Goal: Find specific page/section: Find specific page/section

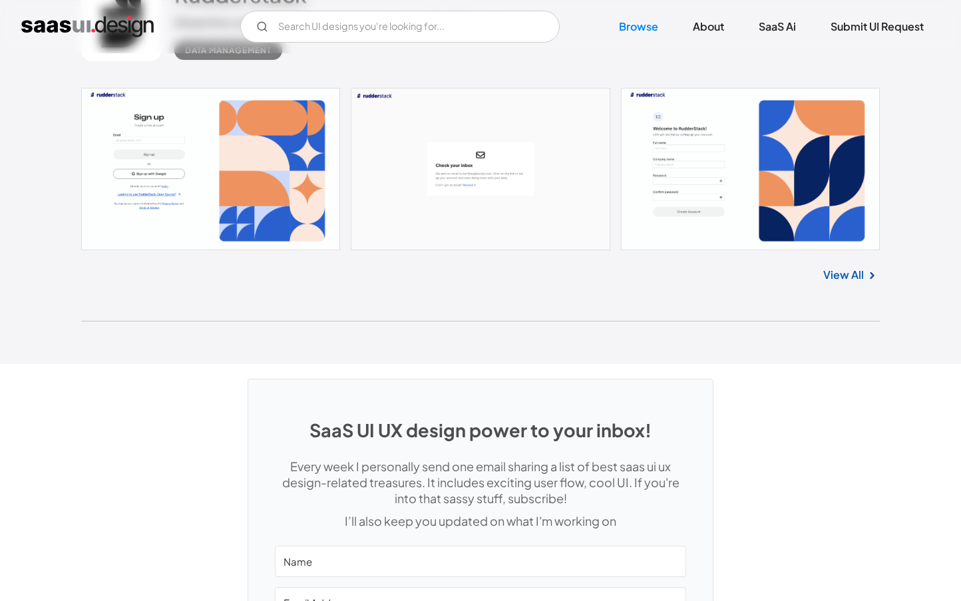
scroll to position [35422, 0]
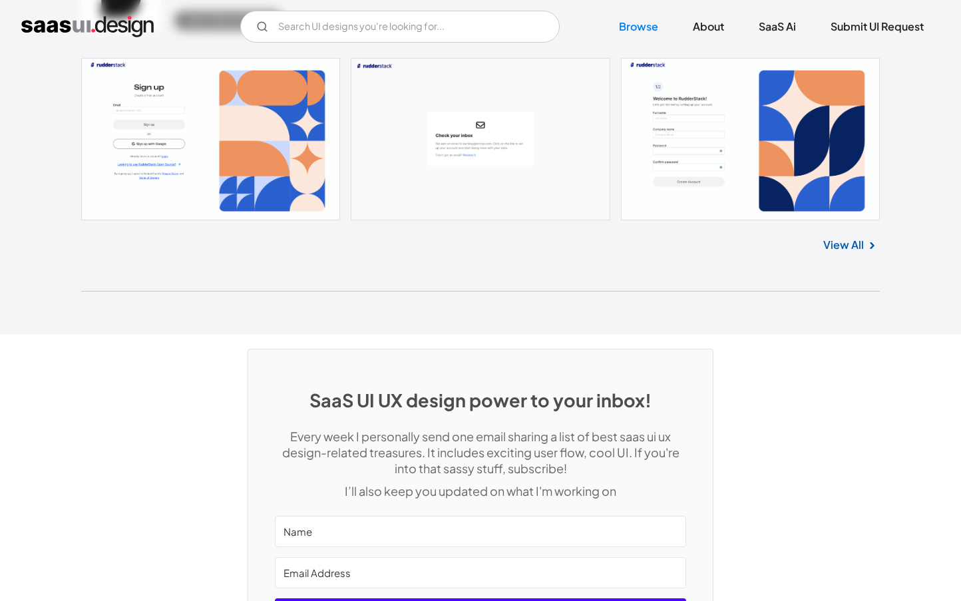
click at [846, 237] on link "View All" at bounding box center [844, 245] width 41 height 16
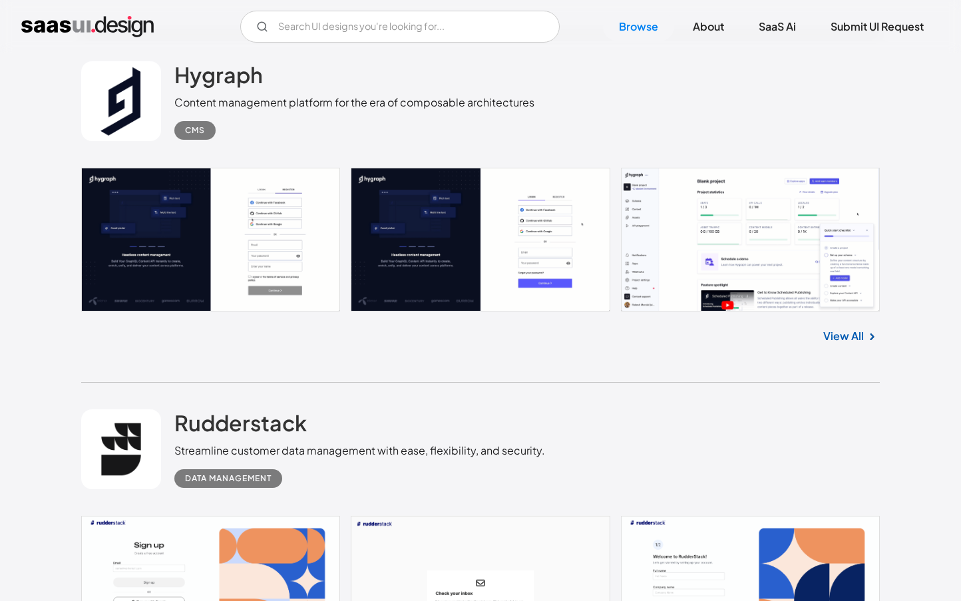
scroll to position [34956, 0]
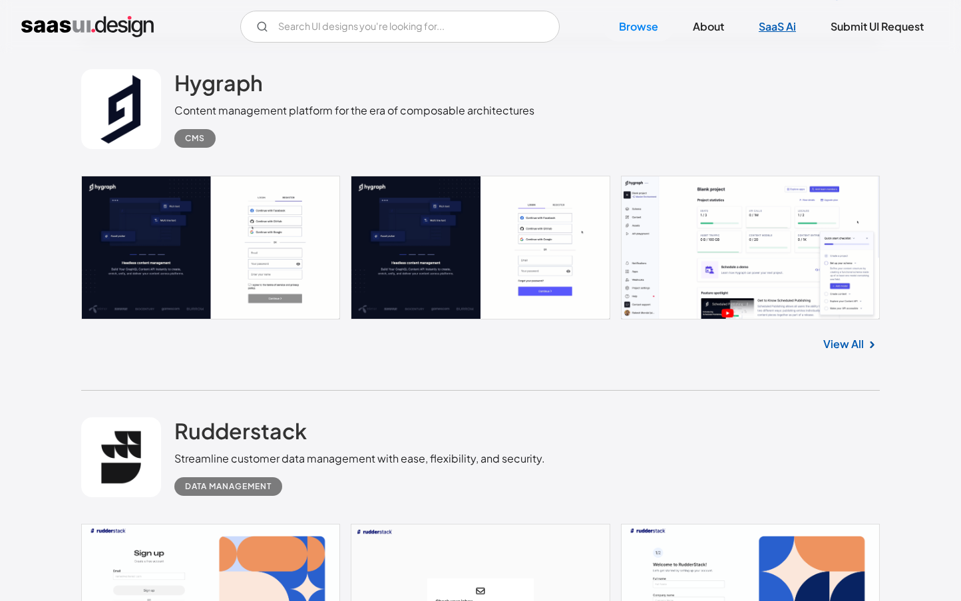
click at [776, 24] on link "SaaS Ai" at bounding box center [777, 26] width 69 height 29
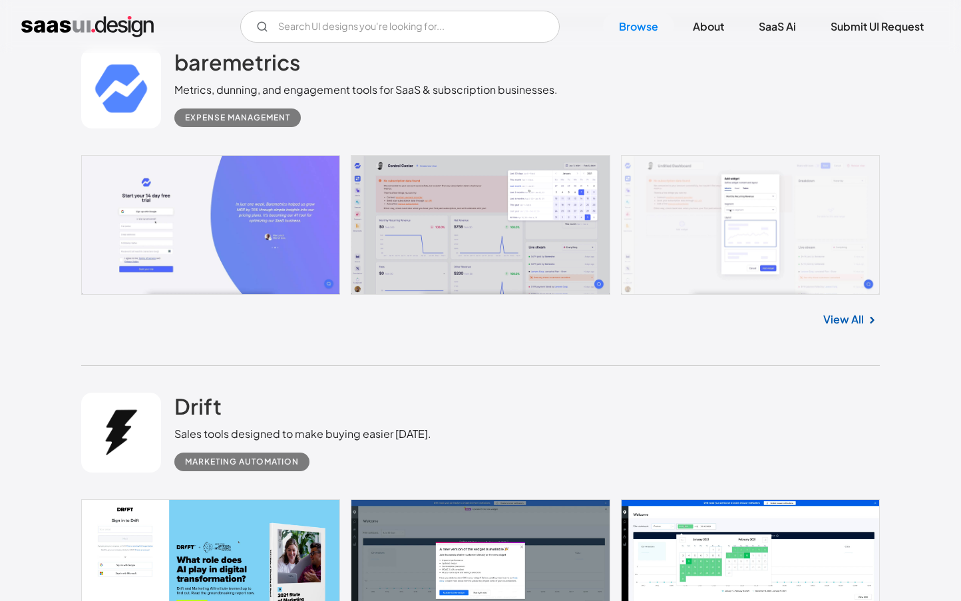
scroll to position [32781, 0]
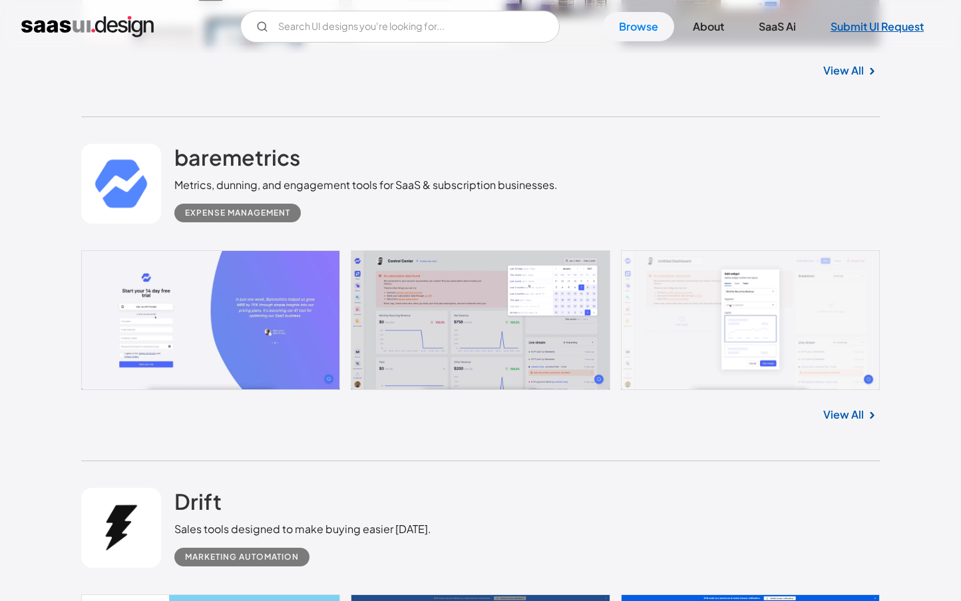
click at [896, 21] on link "Submit UI Request" at bounding box center [877, 26] width 125 height 29
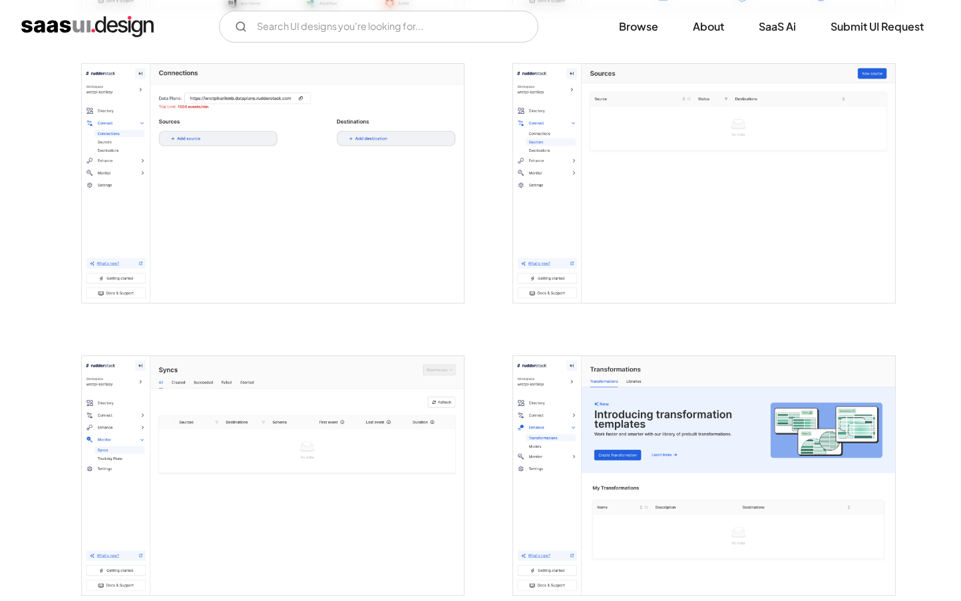
scroll to position [932, 0]
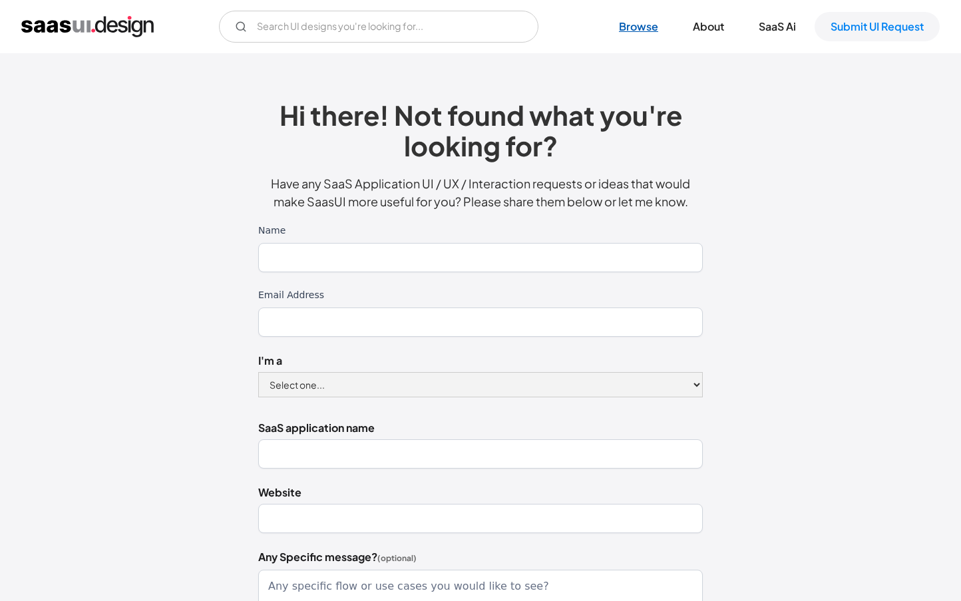
click at [635, 31] on link "Browse" at bounding box center [638, 26] width 71 height 29
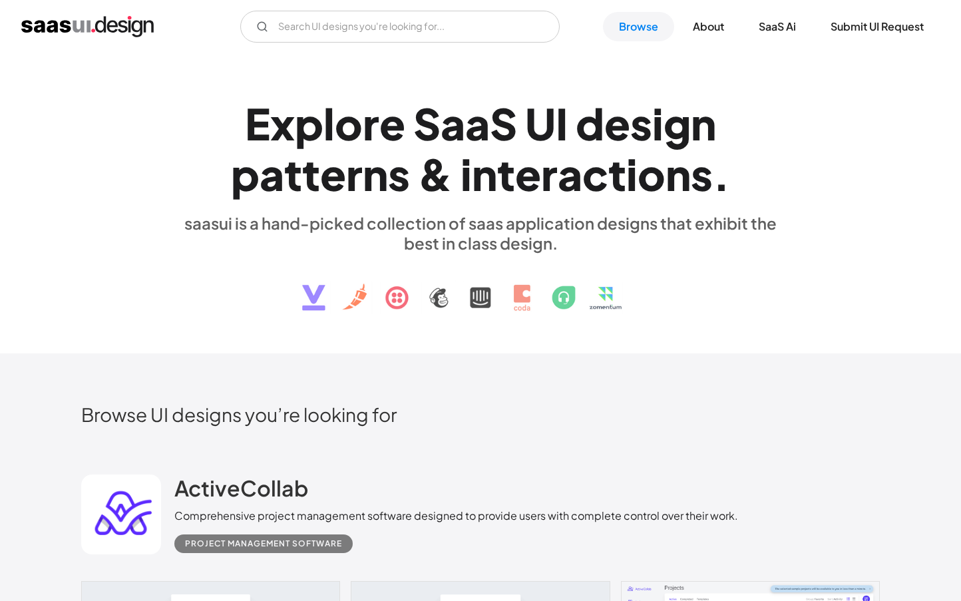
click at [303, 305] on img at bounding box center [480, 287] width 403 height 69
click at [312, 298] on img at bounding box center [480, 287] width 403 height 69
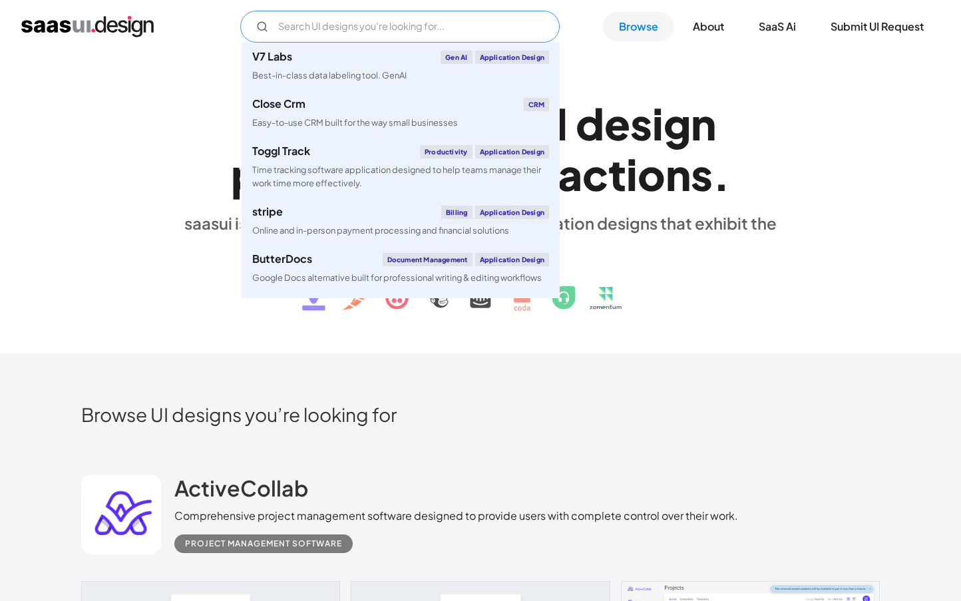
click at [384, 31] on input "Email Form" at bounding box center [400, 27] width 320 height 32
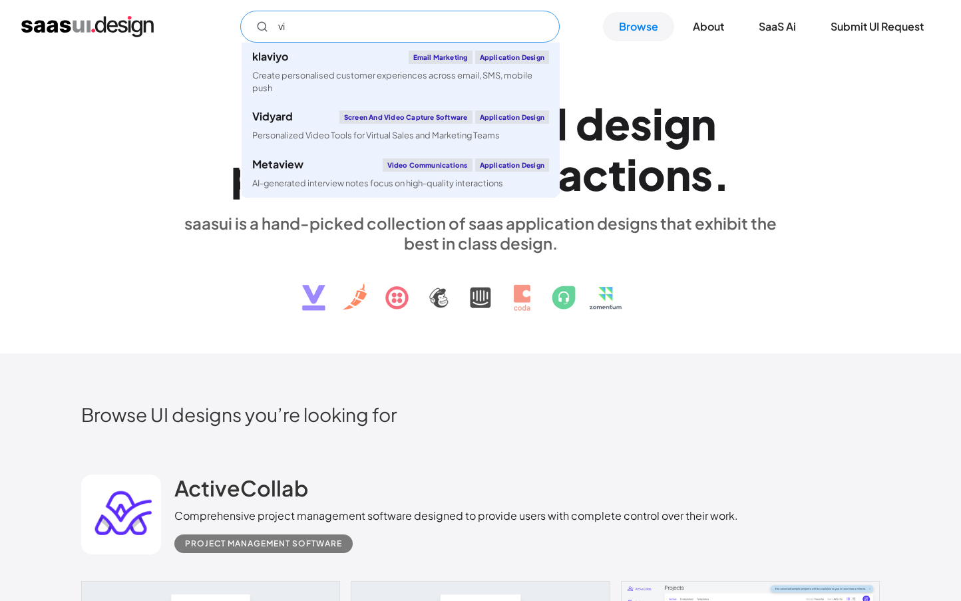
type input "v"
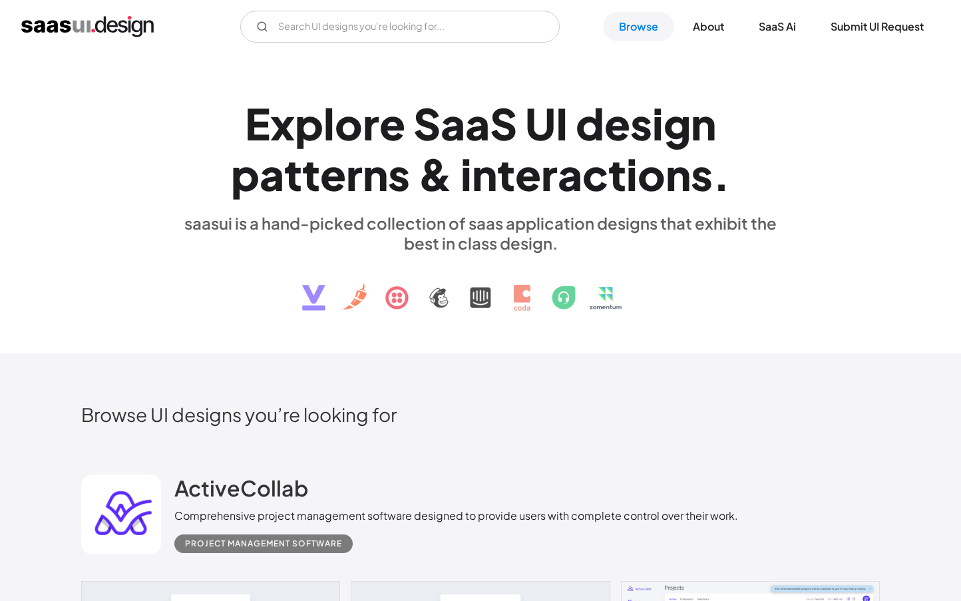
click at [792, 436] on div "Browse UI designs you’re looking for" at bounding box center [480, 425] width 799 height 45
